Goal: Task Accomplishment & Management: Use online tool/utility

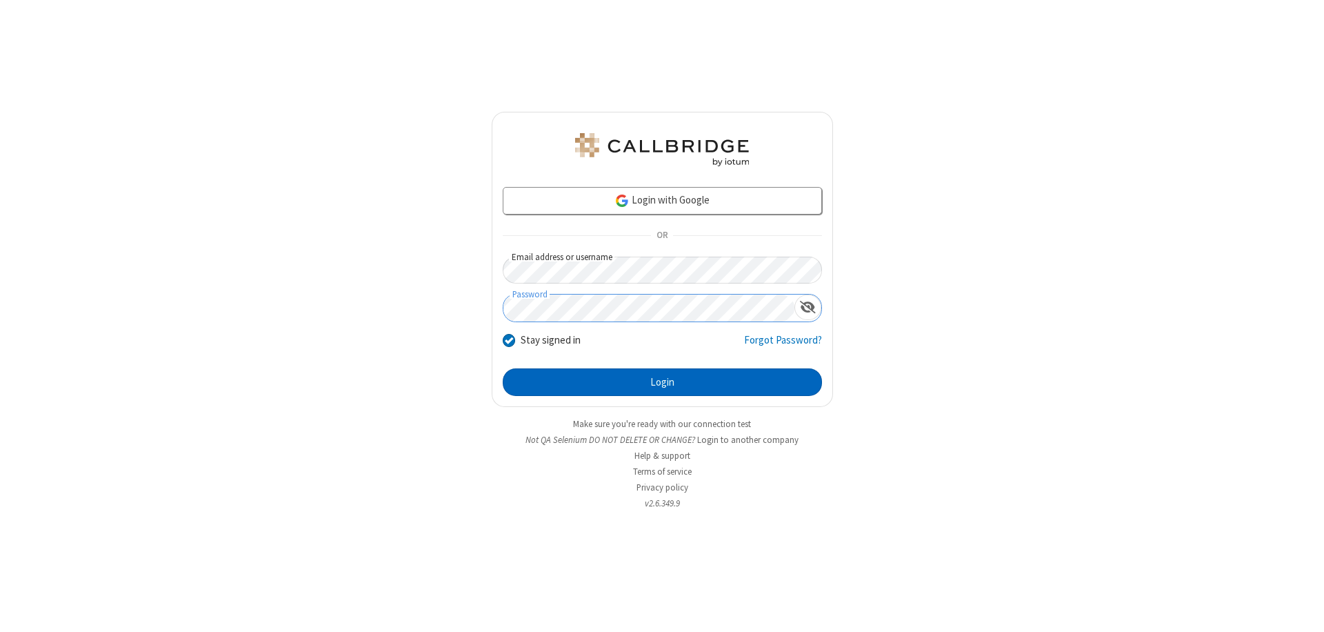
click at [662, 382] on button "Login" at bounding box center [662, 382] width 319 height 28
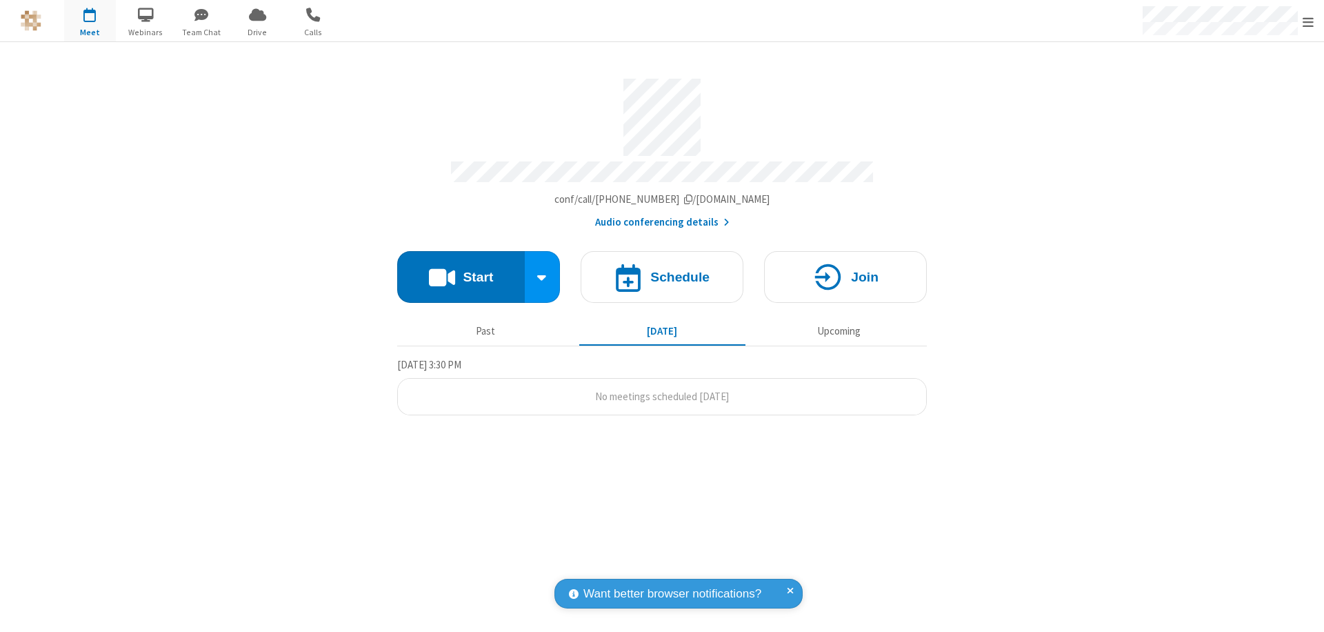
click at [461, 270] on button "Start" at bounding box center [461, 277] width 128 height 52
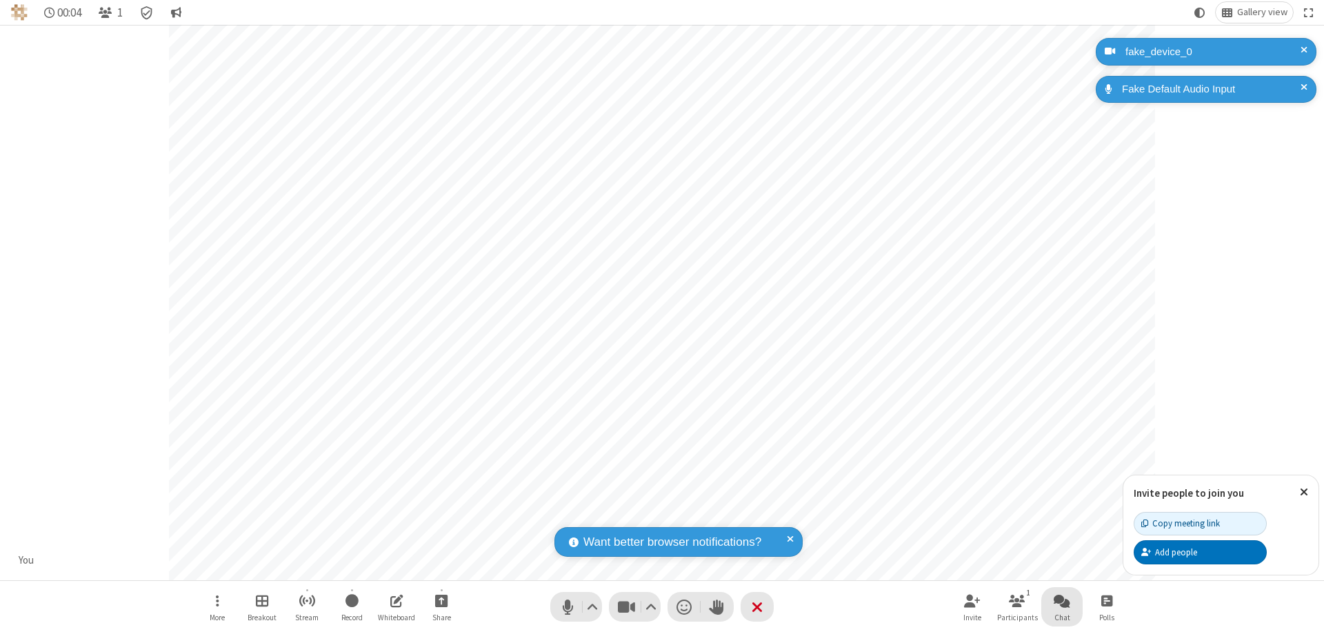
click at [1062, 600] on span "Open chat" at bounding box center [1062, 600] width 17 height 17
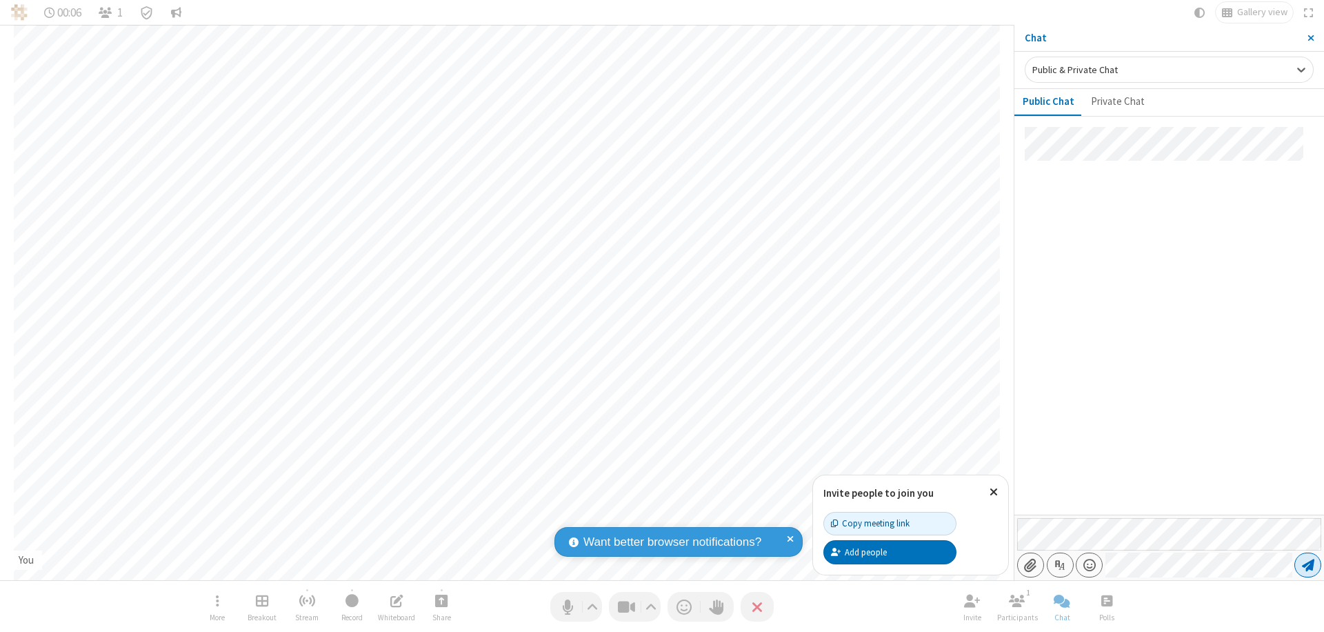
click at [1308, 565] on span "Send message" at bounding box center [1308, 565] width 12 height 14
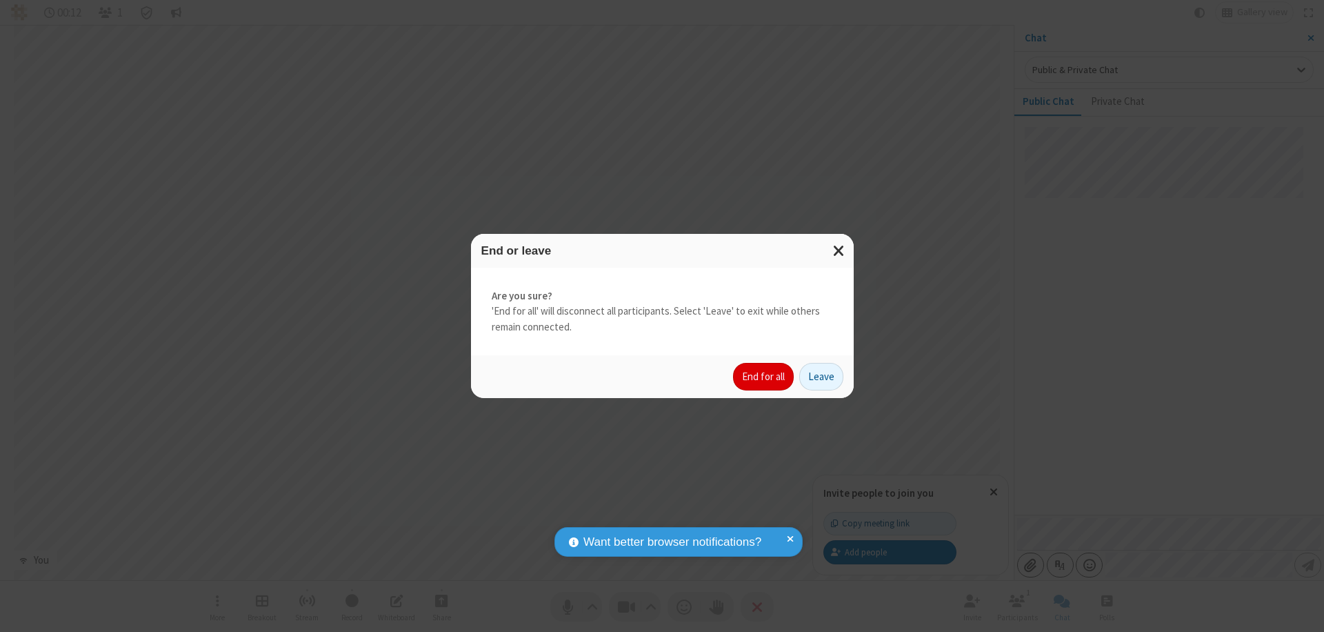
click at [764, 377] on button "End for all" at bounding box center [763, 377] width 61 height 28
